Goal: Task Accomplishment & Management: Complete application form

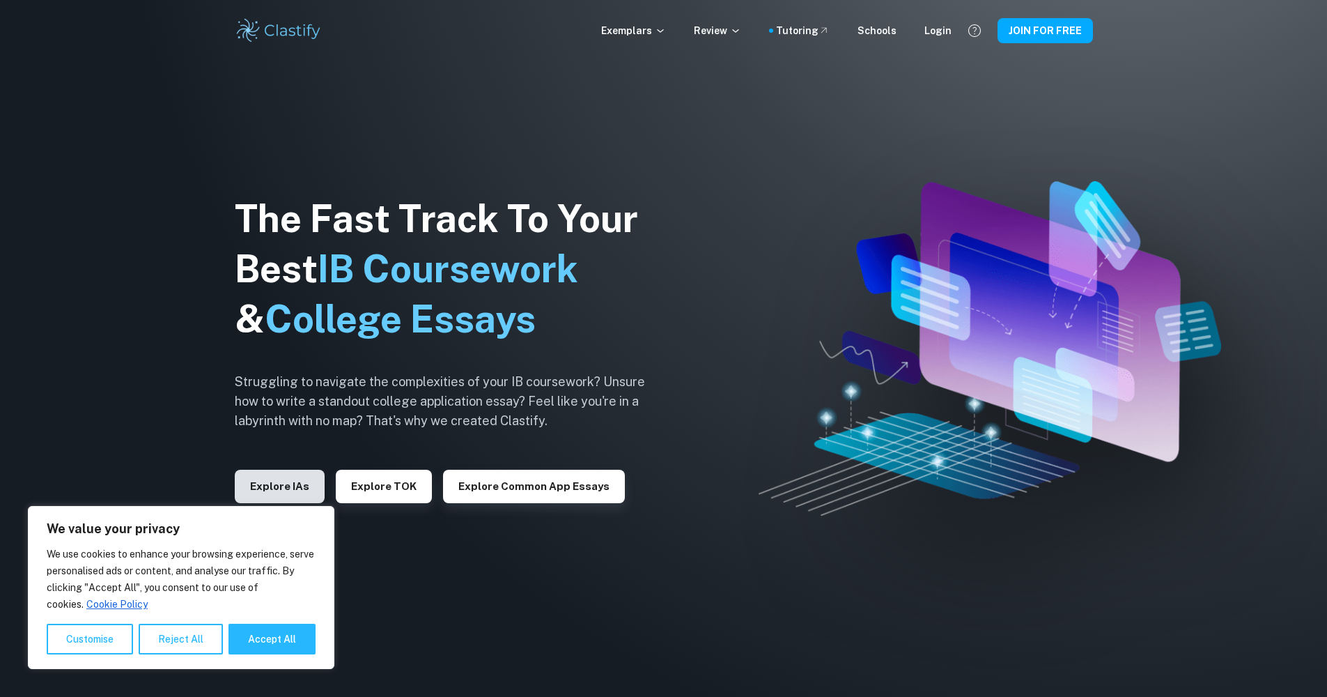
click at [298, 481] on button "Explore IAs" at bounding box center [280, 486] width 90 height 33
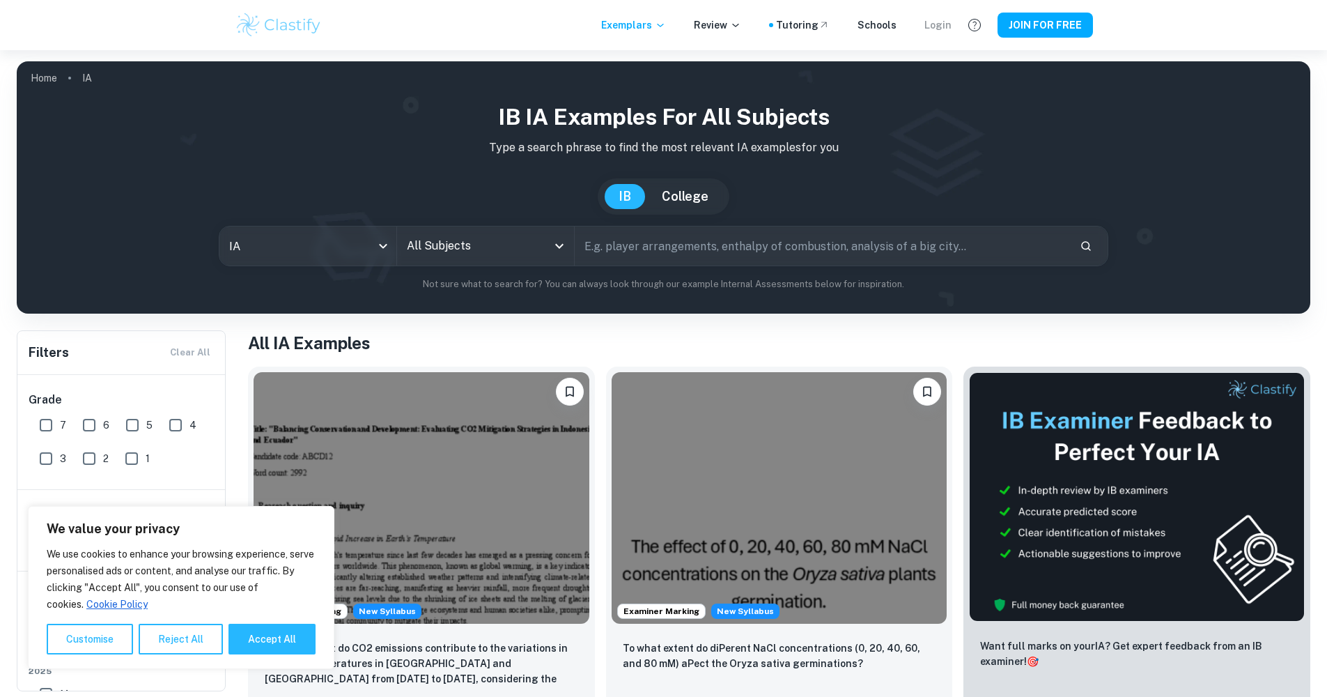
click at [943, 32] on div "Login" at bounding box center [938, 24] width 27 height 15
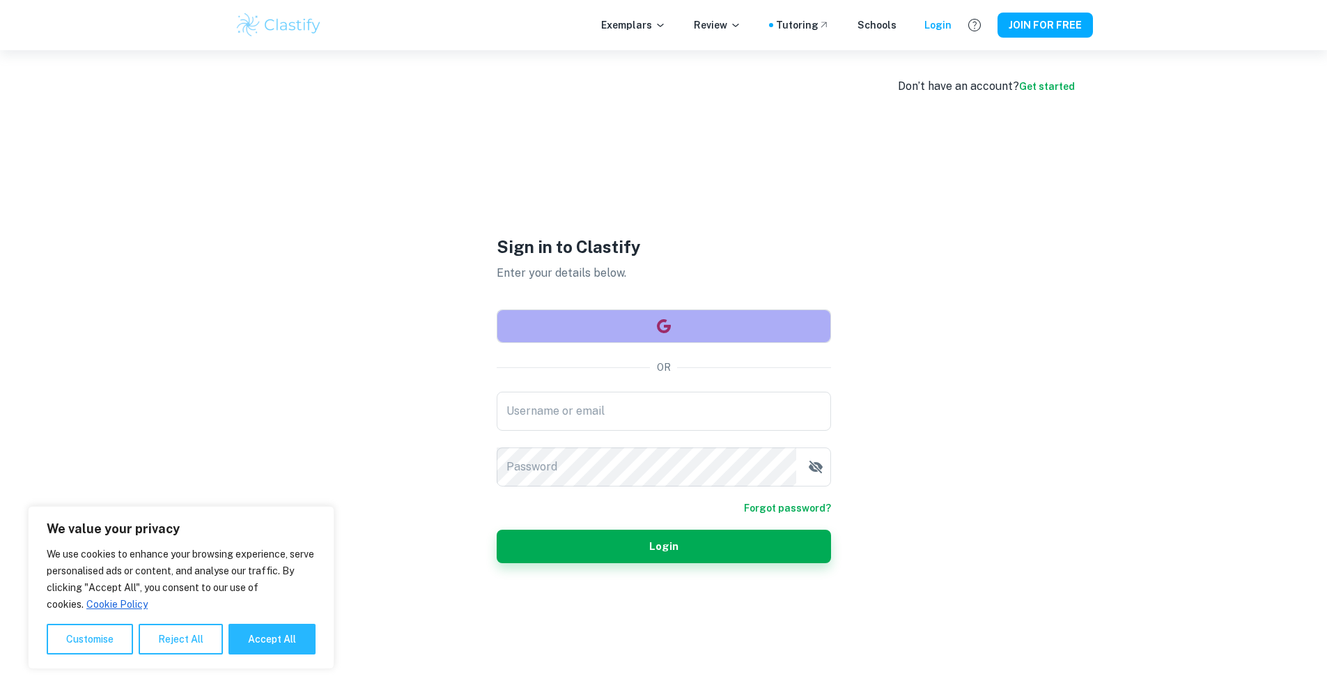
click at [625, 323] on button "button" at bounding box center [664, 325] width 334 height 33
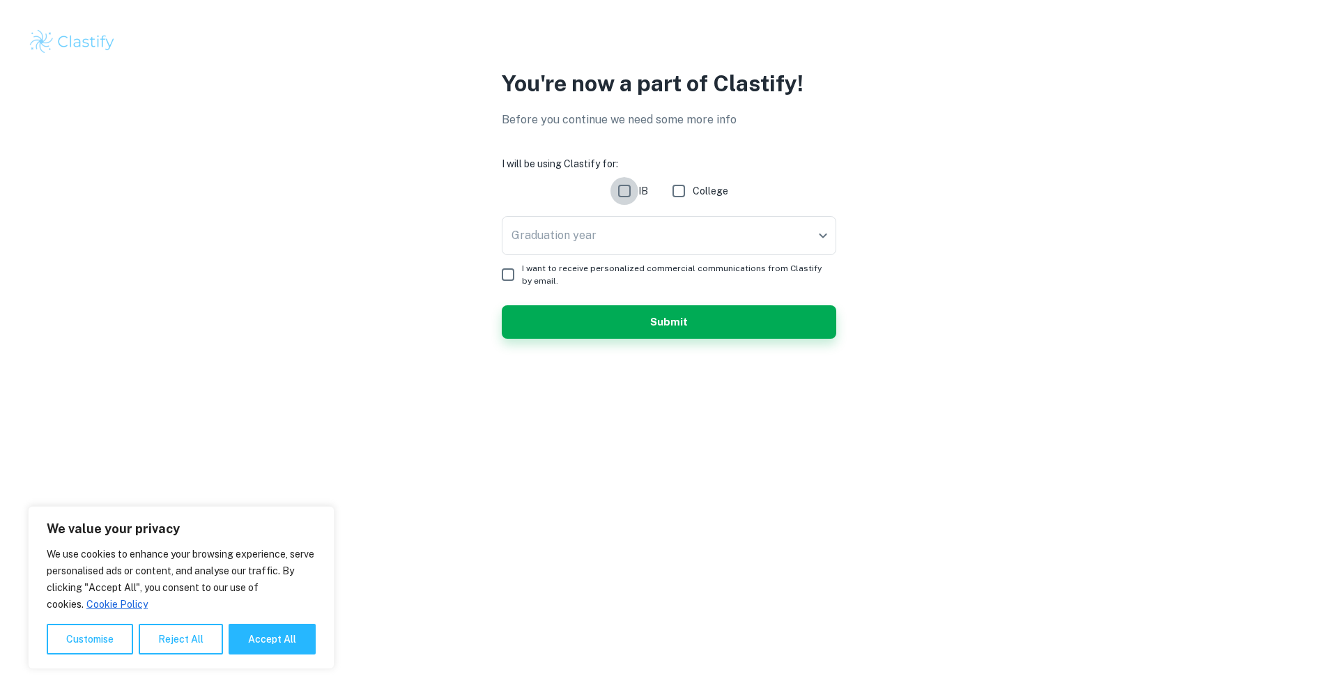
click at [624, 201] on input "IB" at bounding box center [624, 191] width 28 height 28
checkbox input "true"
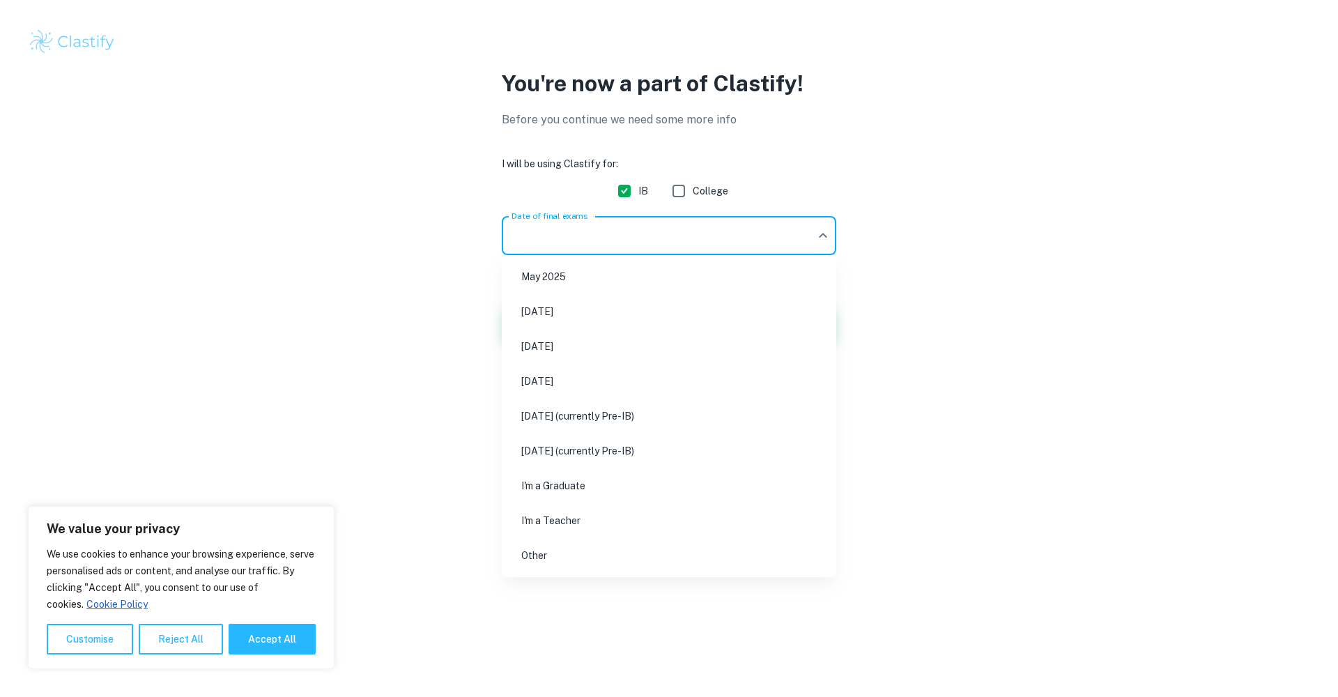
click at [629, 237] on body "We value your privacy We use cookies to enhance your browsing experience, serve…" at bounding box center [669, 348] width 1338 height 697
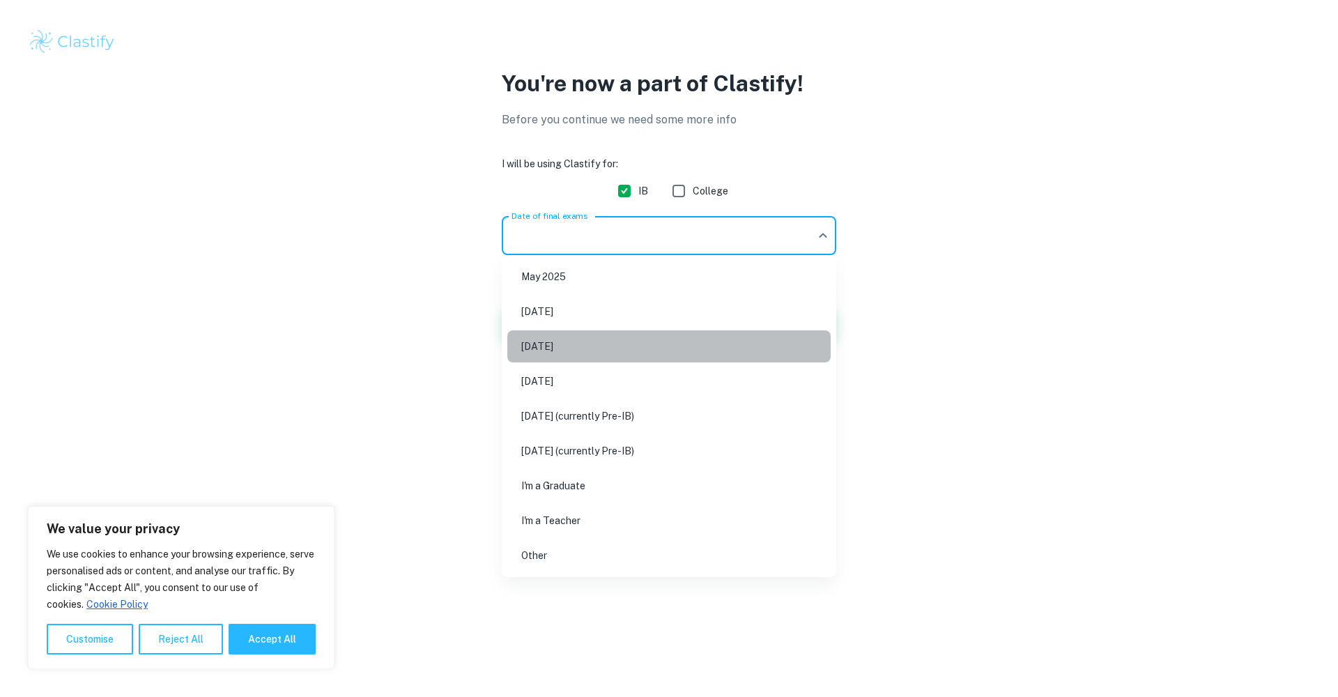
click at [634, 344] on li "May 2026" at bounding box center [668, 346] width 323 height 32
type input "M26"
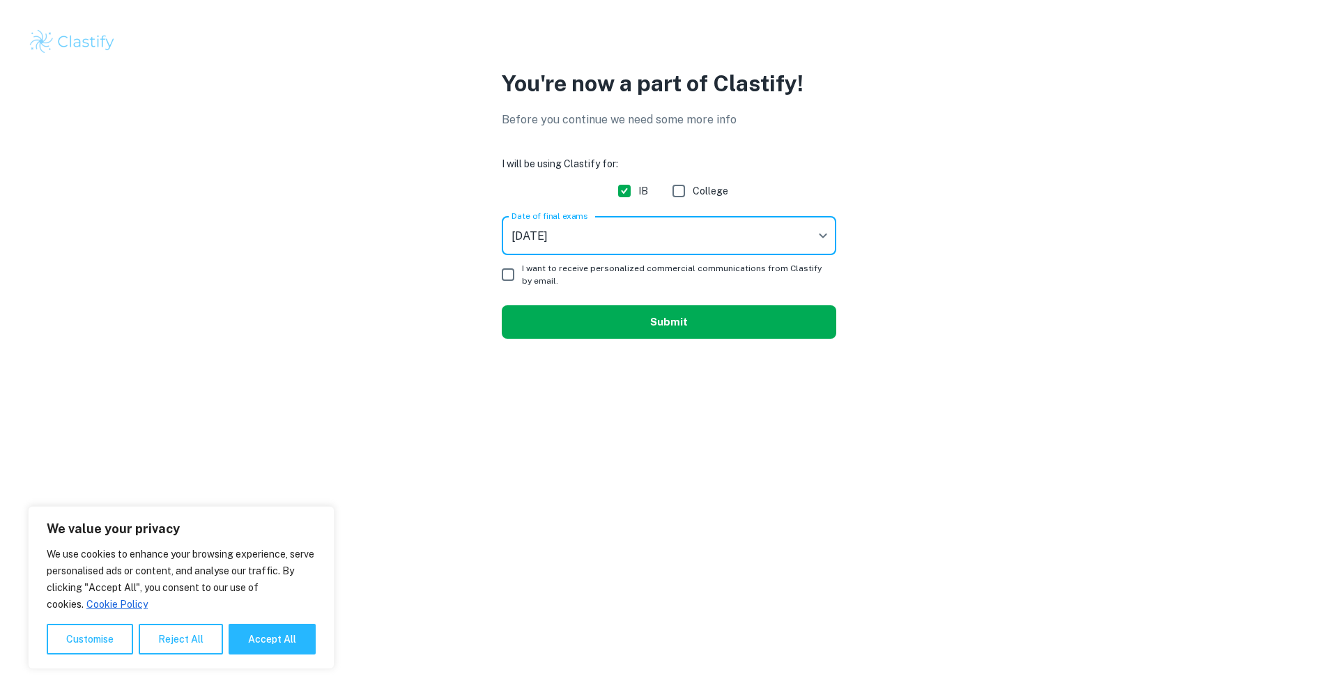
click at [638, 320] on button "Submit" at bounding box center [669, 321] width 334 height 33
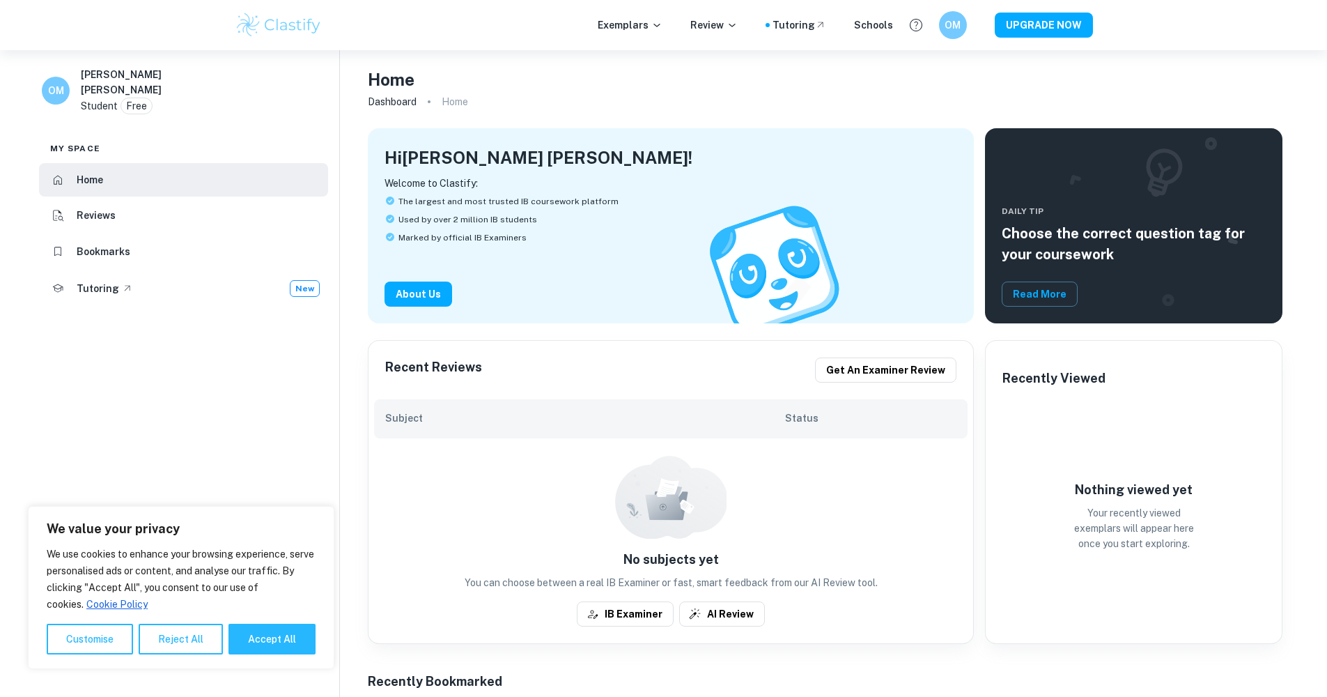
click at [93, 85] on h6 "Olga Franca Carvalho Mussa" at bounding box center [131, 82] width 100 height 31
click at [957, 26] on h6 "OM" at bounding box center [952, 25] width 17 height 16
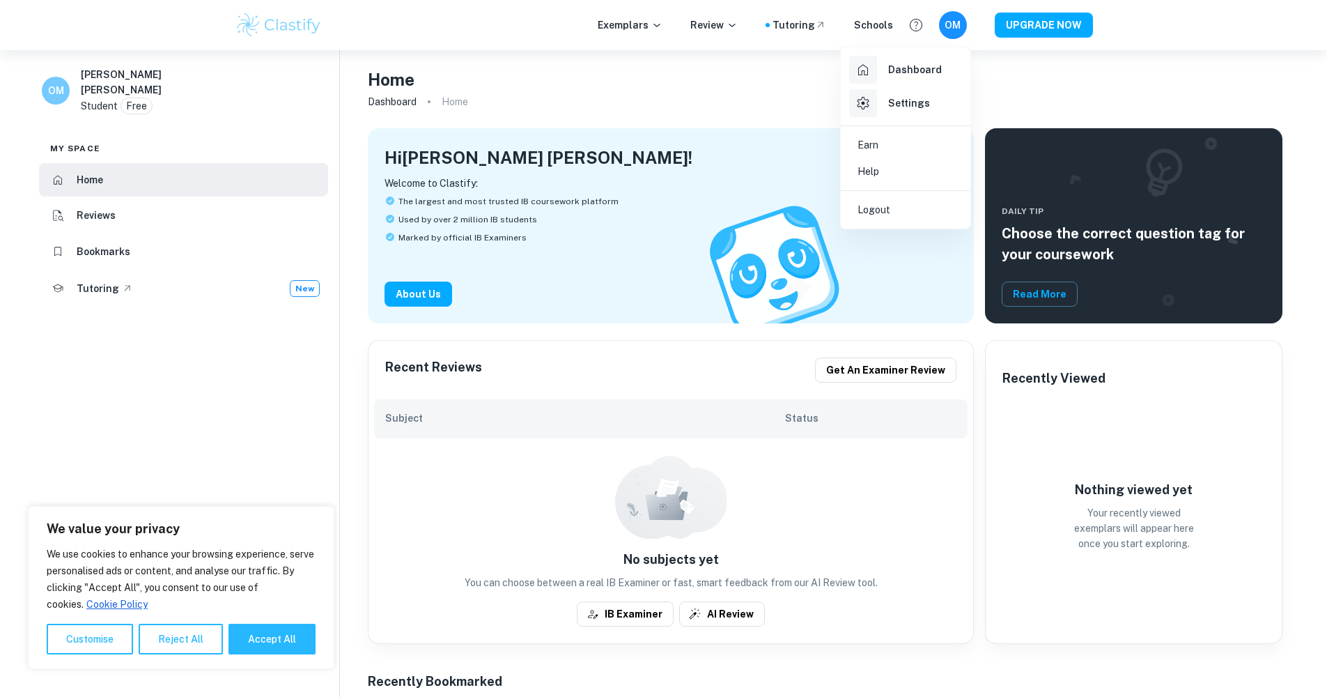
click at [894, 202] on li "Logout" at bounding box center [906, 210] width 118 height 26
